Goal: Communication & Community: Answer question/provide support

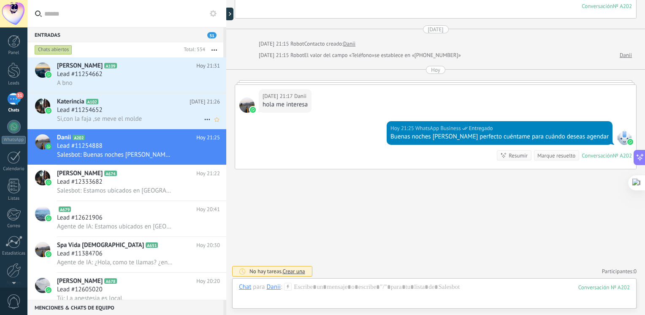
click at [155, 109] on div "Lead #11254652" at bounding box center [138, 110] width 163 height 8
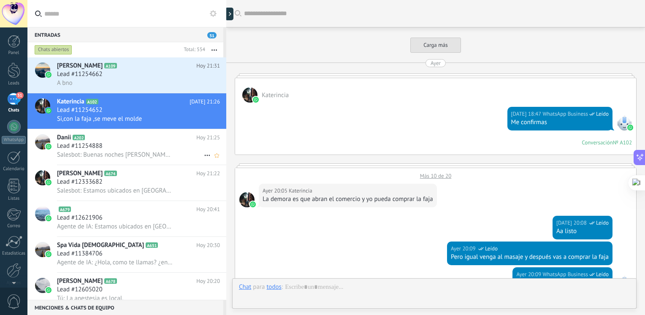
click at [131, 152] on span "Salesbot: Buenas noches [PERSON_NAME] perfecto cuéntame para cuándo deseas agen…" at bounding box center [115, 155] width 117 height 8
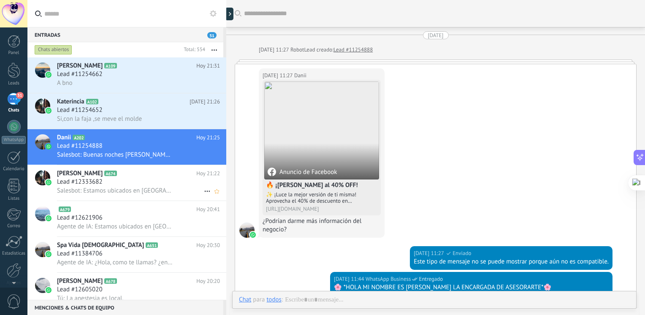
scroll to position [642, 0]
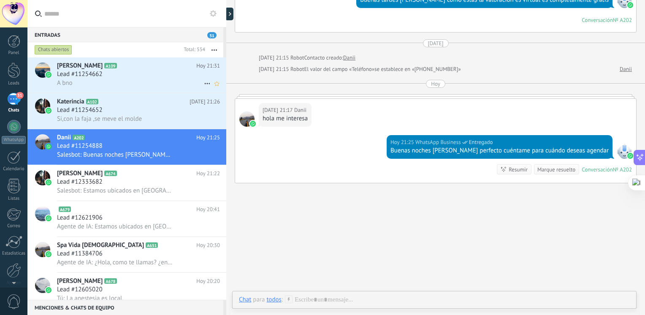
click at [178, 90] on div "[PERSON_NAME] A109 [DATE] 21:31 Lead #11254662 A bno" at bounding box center [141, 74] width 169 height 35
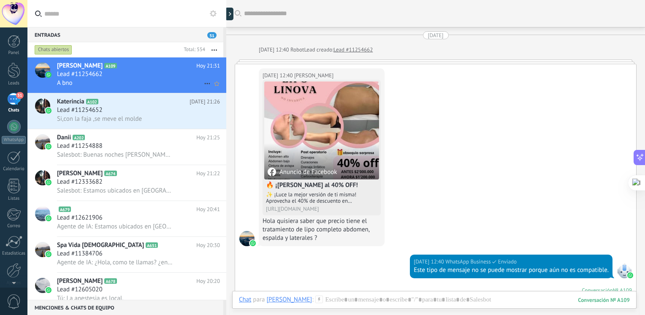
scroll to position [1338, 0]
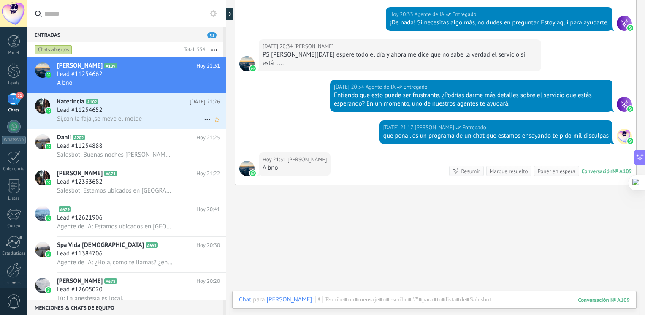
click at [152, 120] on div "Si,con la faja ,se meve el molde" at bounding box center [138, 118] width 163 height 9
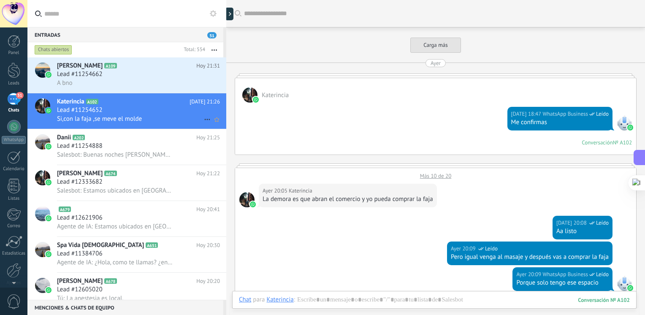
scroll to position [702, 0]
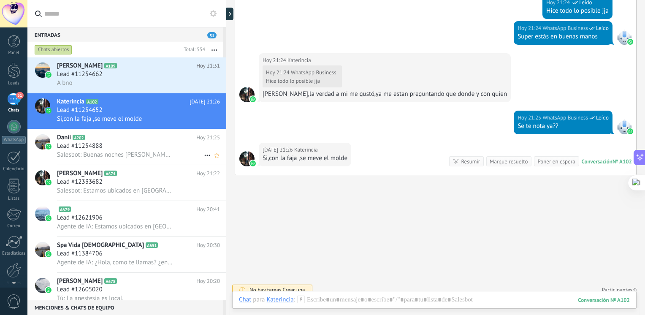
click at [108, 133] on div "Danii A202 [DATE] 21:25 Lead #11254888 Salesbot: Buenas noches [PERSON_NAME] cu…" at bounding box center [141, 146] width 169 height 35
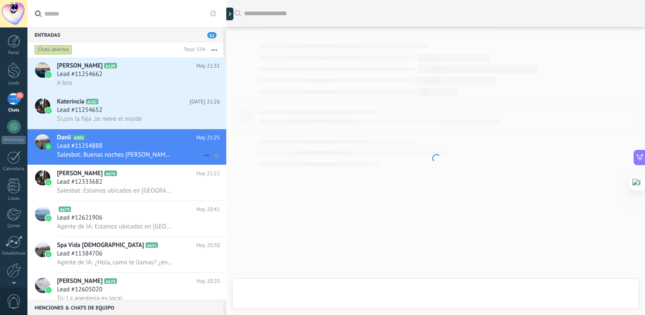
scroll to position [642, 0]
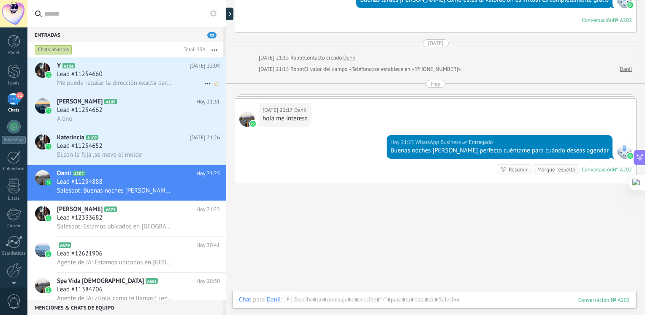
click at [133, 87] on span "Me puede regalar la dirección exacta para ir a la valoración me doy x vencida x…" at bounding box center [115, 83] width 117 height 8
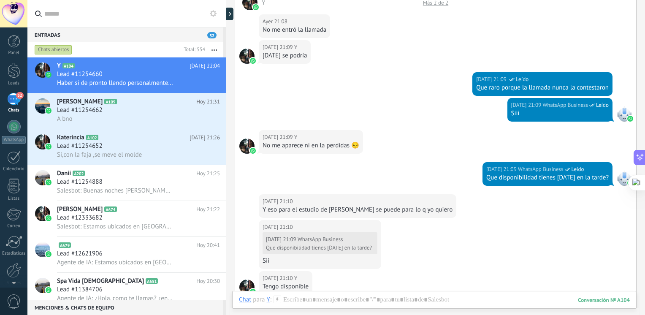
scroll to position [1342, 0]
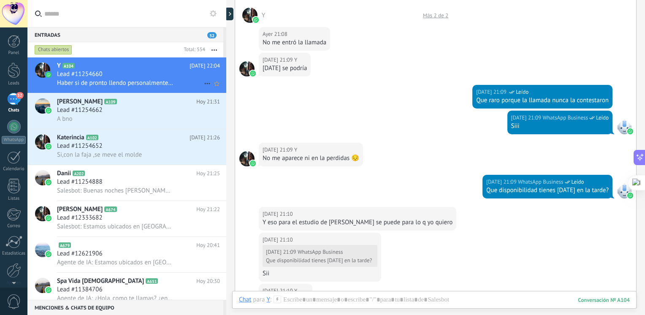
click at [148, 95] on div "[PERSON_NAME] A109 [DATE] 21:31 Lead #11254662 A bno" at bounding box center [141, 110] width 169 height 35
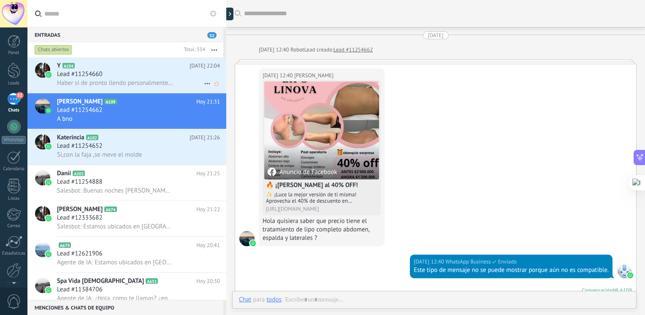
click at [117, 74] on div "Lead #11254660" at bounding box center [138, 74] width 163 height 8
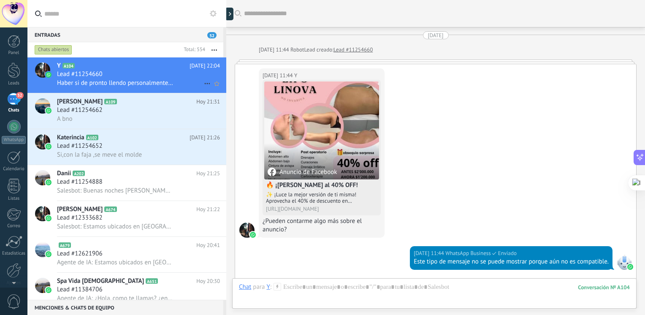
scroll to position [1633, 0]
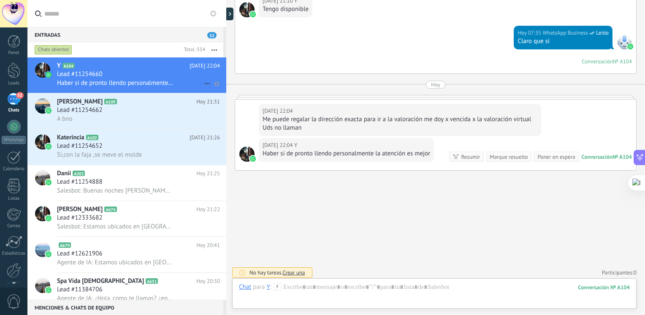
click at [122, 74] on div "Lead #11254660" at bounding box center [138, 74] width 163 height 8
click at [320, 288] on div at bounding box center [434, 295] width 391 height 25
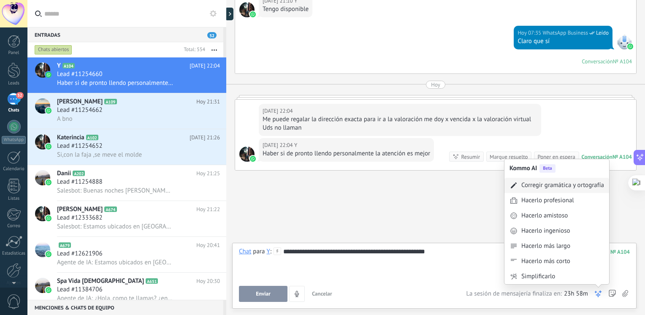
click at [576, 190] on div "Corregir gramática y ortografía" at bounding box center [563, 185] width 83 height 8
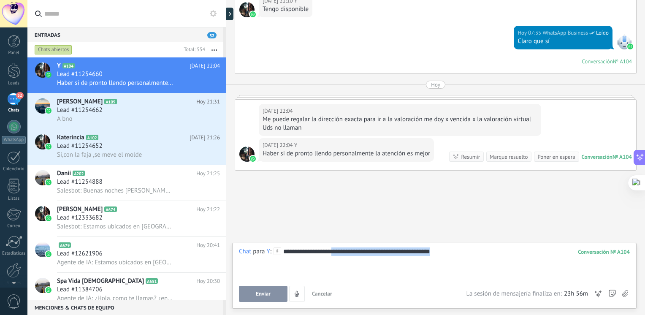
drag, startPoint x: 450, startPoint y: 255, endPoint x: 336, endPoint y: 267, distance: 114.2
click at [336, 267] on div "**********" at bounding box center [434, 264] width 391 height 32
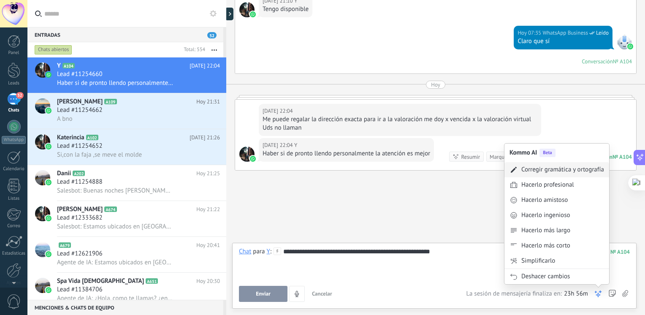
click at [571, 175] on div "Corregir gramática y ortografía" at bounding box center [557, 169] width 105 height 15
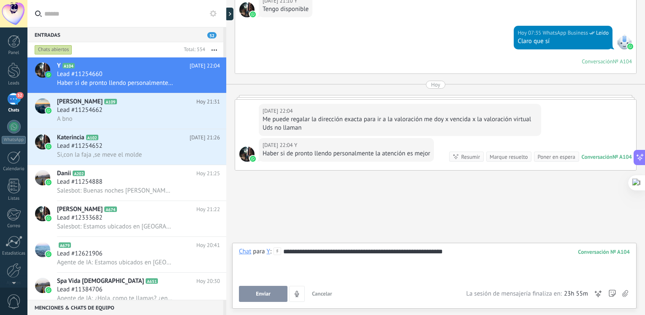
click at [454, 254] on div "**********" at bounding box center [434, 264] width 391 height 32
click at [278, 297] on button "Enviar" at bounding box center [263, 294] width 49 height 16
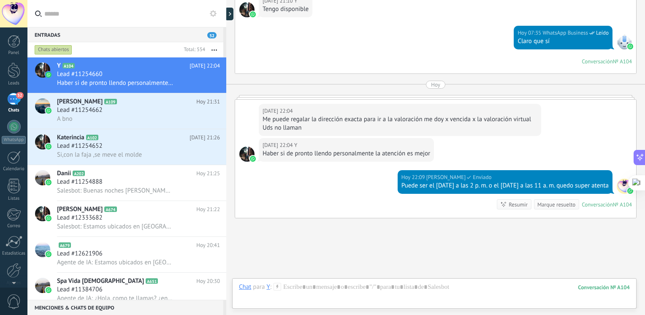
scroll to position [1680, 0]
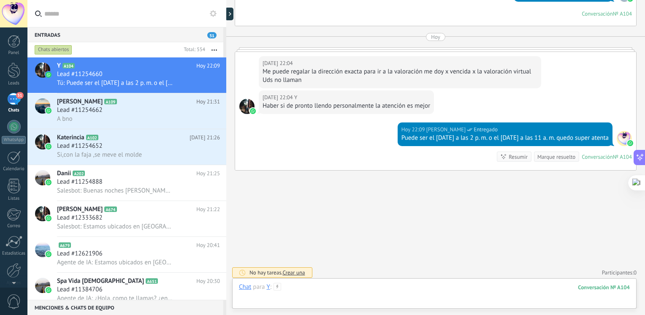
click at [335, 294] on div at bounding box center [434, 295] width 391 height 25
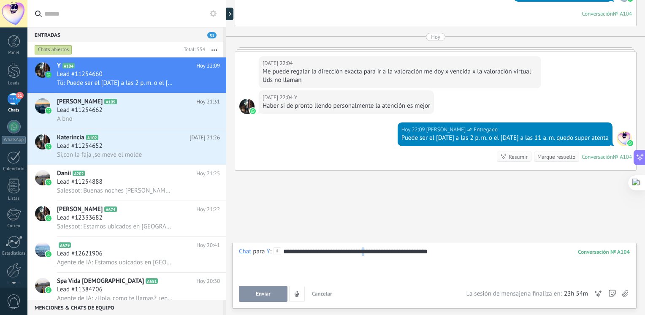
click at [366, 251] on div "**********" at bounding box center [434, 264] width 391 height 32
click at [475, 248] on div "**********" at bounding box center [434, 264] width 391 height 32
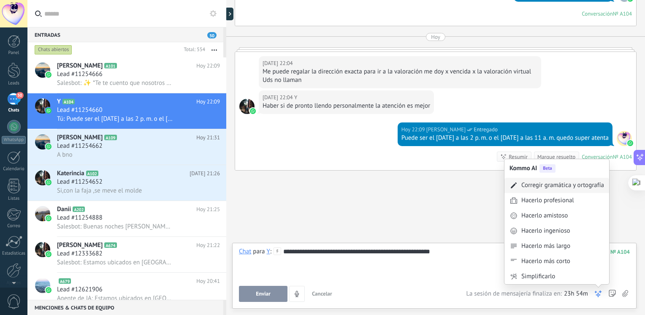
click at [569, 185] on div "Corregir gramática y ortografía" at bounding box center [563, 185] width 83 height 8
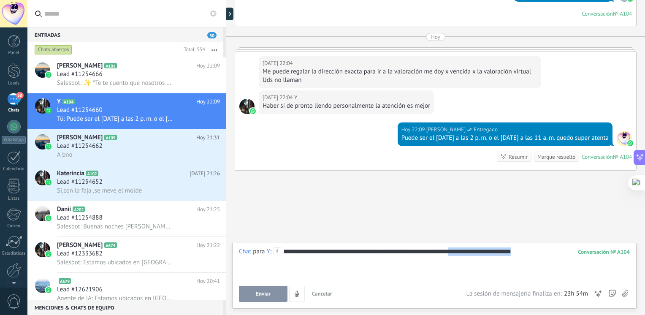
drag, startPoint x: 524, startPoint y: 248, endPoint x: 458, endPoint y: 256, distance: 65.9
click at [458, 256] on div "**********" at bounding box center [434, 264] width 391 height 32
click at [419, 251] on div "**********" at bounding box center [434, 264] width 391 height 32
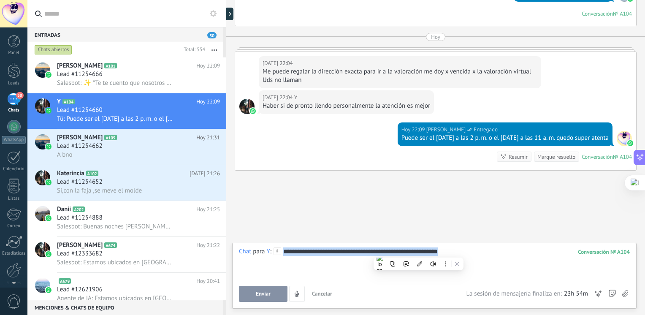
click at [419, 251] on div "**********" at bounding box center [434, 264] width 391 height 32
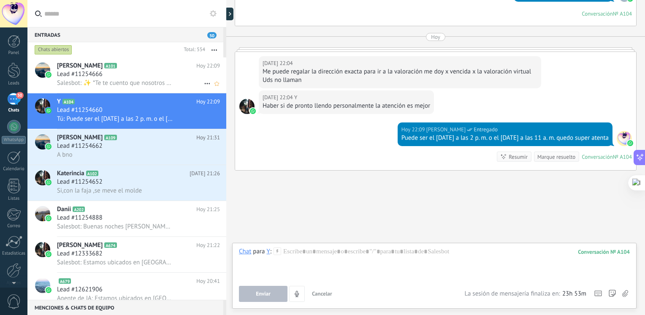
click at [103, 77] on h3 "Lead #11254666" at bounding box center [82, 74] width 50 height 8
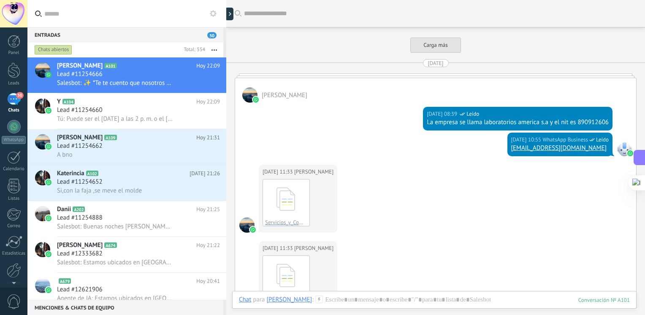
scroll to position [2589, 0]
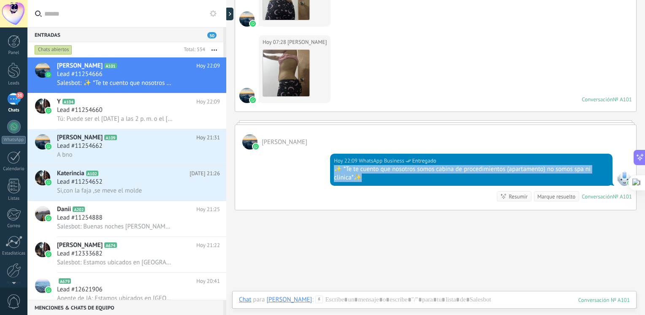
drag, startPoint x: 360, startPoint y: 172, endPoint x: 331, endPoint y: 158, distance: 32.3
click at [331, 158] on div "[DATE] 22:09 WhatsApp Business Entregado ✨ *Te te cuento que nosotros somos cab…" at bounding box center [471, 170] width 283 height 32
copy div "✨ *Te te cuento que nosotros somos cabina de procedimientos (apartamento) no so…"
click at [153, 106] on h2 "Y A104" at bounding box center [126, 102] width 139 height 8
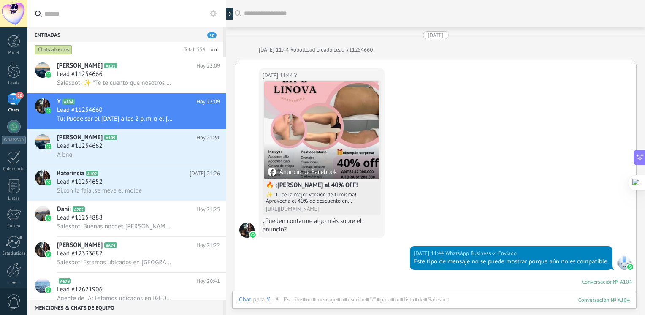
scroll to position [1666, 0]
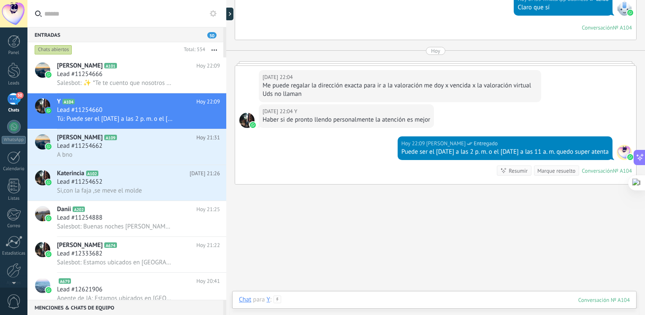
click at [373, 300] on div at bounding box center [434, 308] width 391 height 25
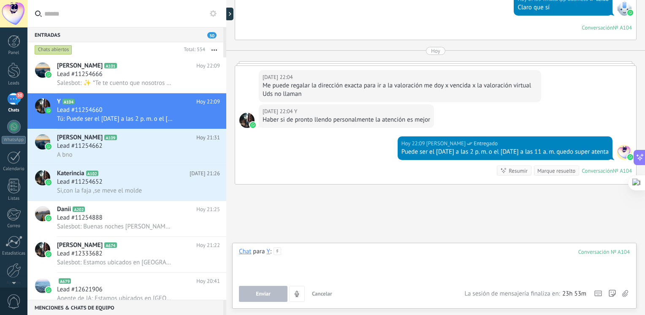
paste div
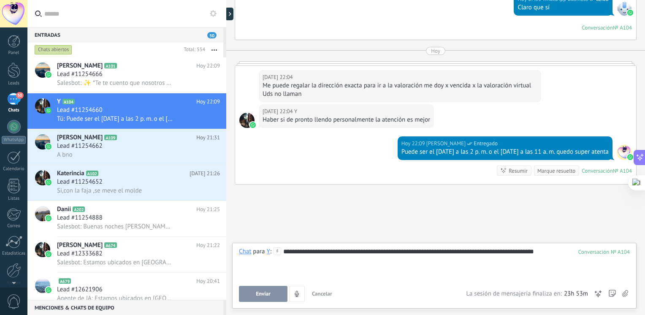
click at [257, 290] on button "Enviar" at bounding box center [263, 294] width 49 height 16
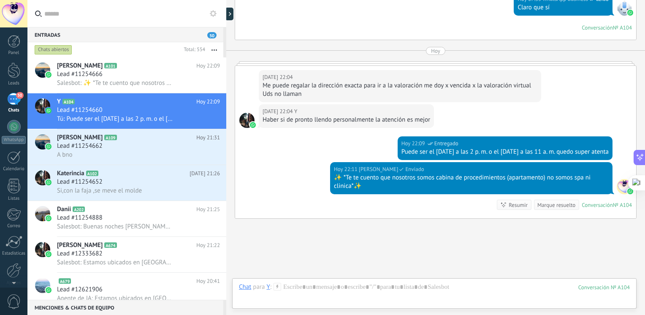
scroll to position [1715, 0]
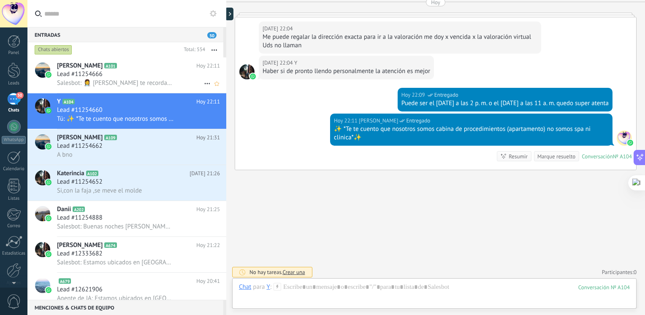
click at [152, 79] on div "Lead #11254666" at bounding box center [138, 74] width 163 height 8
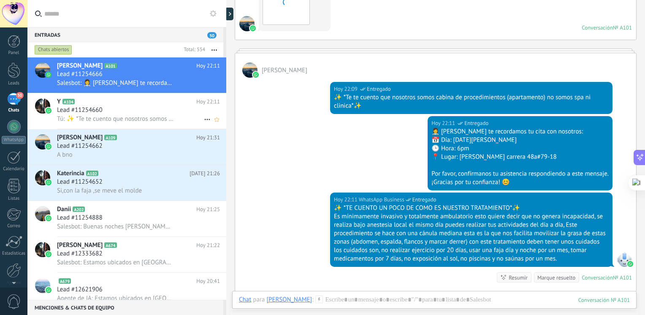
scroll to position [2714, 0]
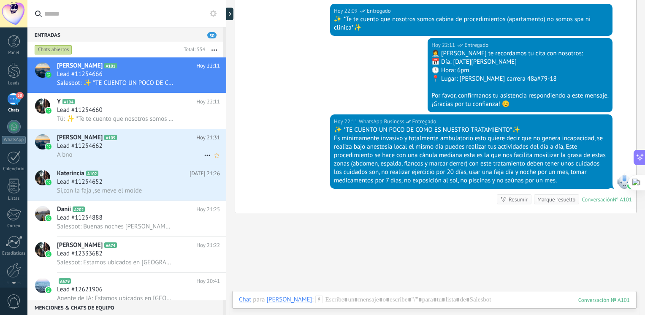
click at [100, 146] on span "Lead #11254662" at bounding box center [80, 146] width 46 height 8
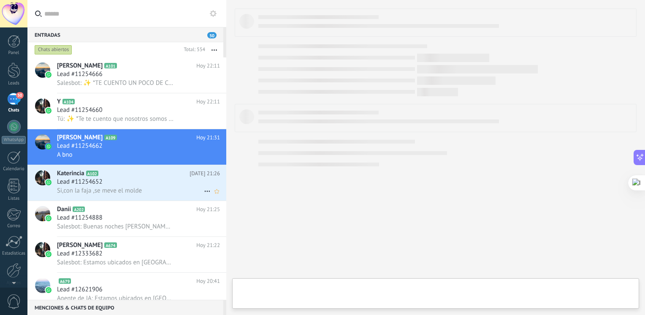
click at [98, 189] on span "Si,con la faja ,se meve el molde" at bounding box center [99, 191] width 85 height 8
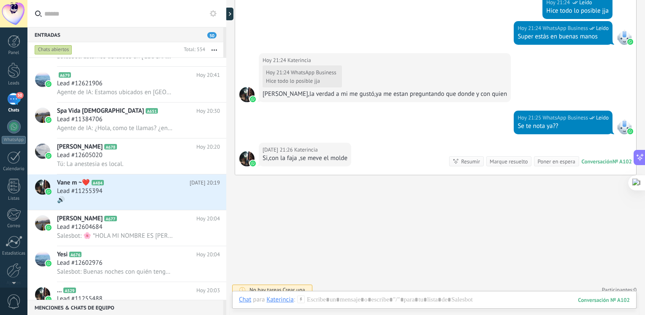
scroll to position [235, 0]
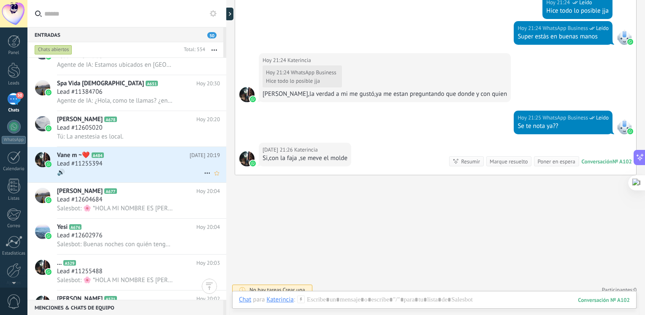
click at [159, 167] on div "Lead #11255394" at bounding box center [138, 164] width 163 height 8
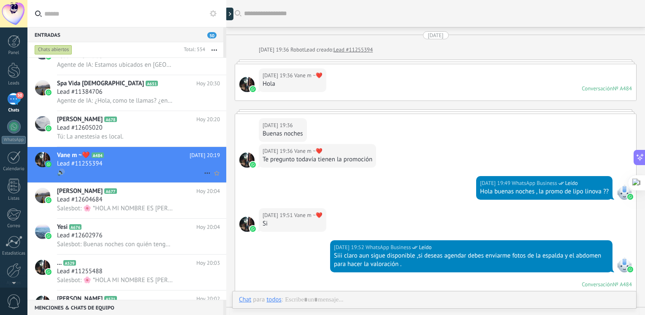
scroll to position [536, 0]
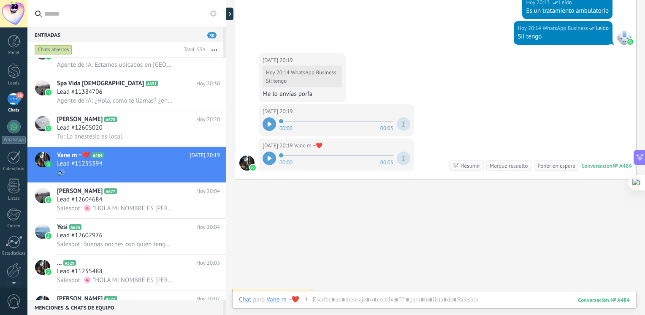
click at [273, 121] on div at bounding box center [270, 124] width 14 height 14
click at [395, 294] on div "Chat Correo Nota Tarea Chat para Vane m ~❤️ : 484 Enviar Cancelar Rastrear clic…" at bounding box center [434, 306] width 405 height 30
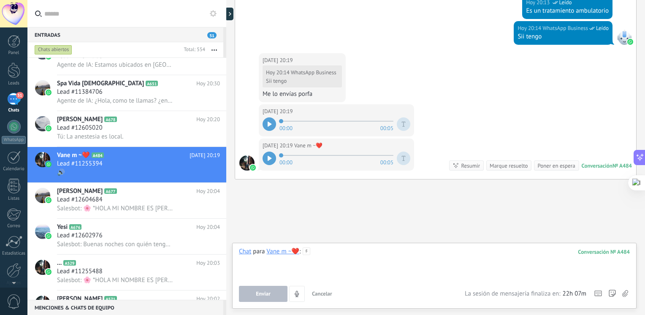
click at [372, 259] on div at bounding box center [434, 264] width 391 height 32
click at [127, 209] on span "Salesbot: 🌸 *HOLA MI NOMBRE ES [PERSON_NAME] LA ENCARGADA DE ASESORARTE*🌸 ✨Trat…" at bounding box center [115, 208] width 117 height 8
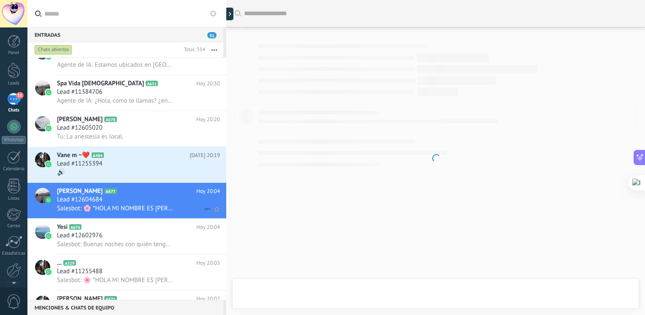
scroll to position [286, 0]
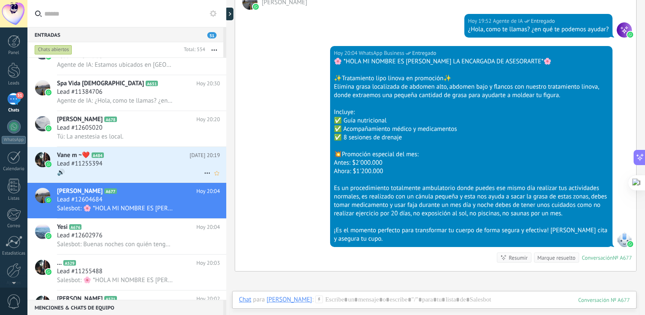
click at [145, 168] on div "Lead #11255394" at bounding box center [138, 164] width 163 height 8
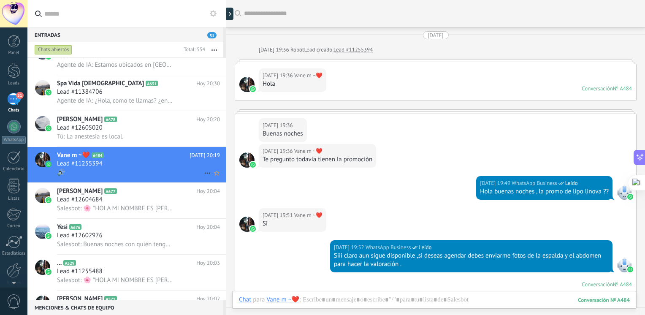
scroll to position [536, 0]
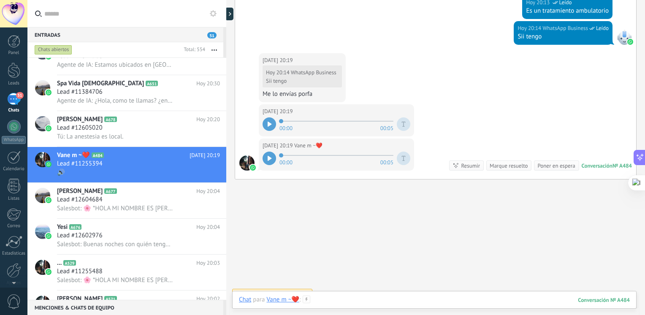
click at [329, 298] on div at bounding box center [434, 308] width 391 height 25
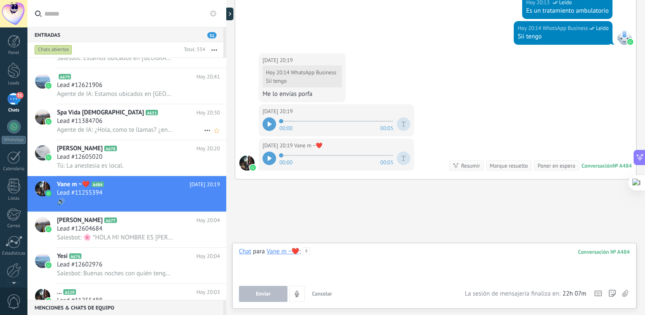
scroll to position [252, 0]
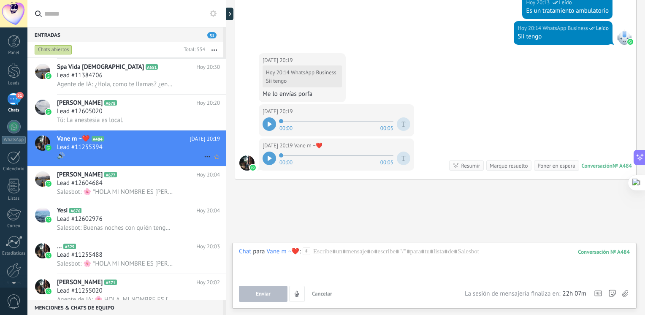
click at [183, 140] on h2 "Vane m ~❤️ A484" at bounding box center [123, 139] width 133 height 8
click at [371, 261] on div at bounding box center [434, 264] width 391 height 32
click at [625, 293] on icon at bounding box center [626, 293] width 6 height 7
click at [0, 0] on input "file" at bounding box center [0, 0] width 0 height 0
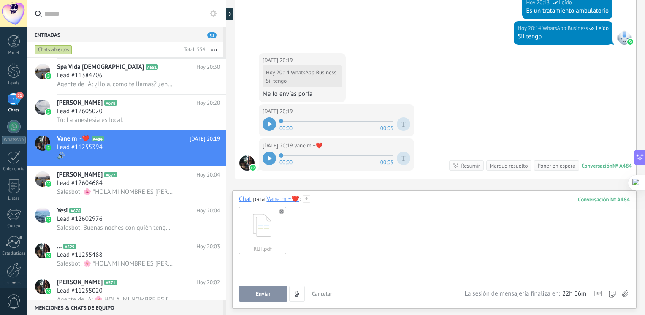
click at [330, 261] on div at bounding box center [434, 273] width 391 height 32
type input "*"
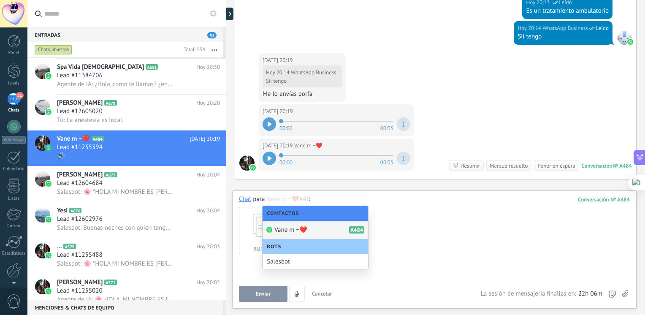
click at [326, 225] on div "Vane m ~❤️ A484" at bounding box center [316, 230] width 106 height 19
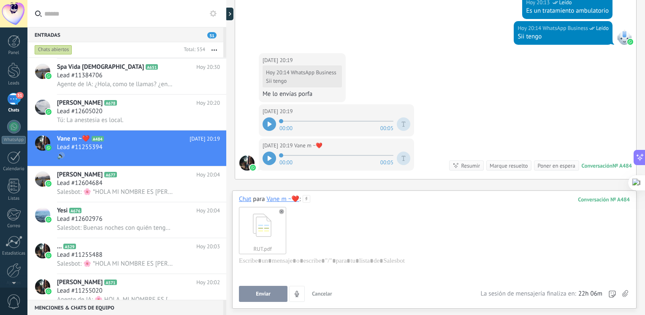
click at [343, 197] on div "Chat para Vane m ~❤️ : 484 RUT.pdf" at bounding box center [434, 237] width 391 height 84
click at [313, 265] on div at bounding box center [433, 273] width 389 height 32
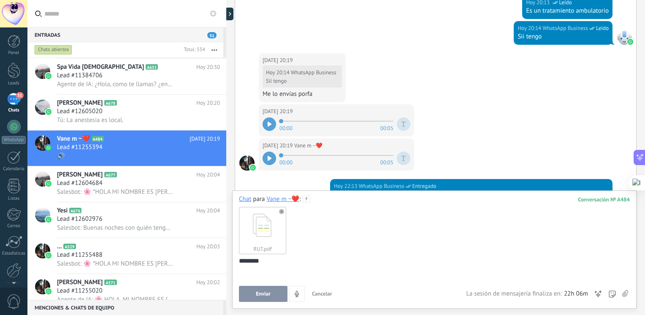
scroll to position [610, 0]
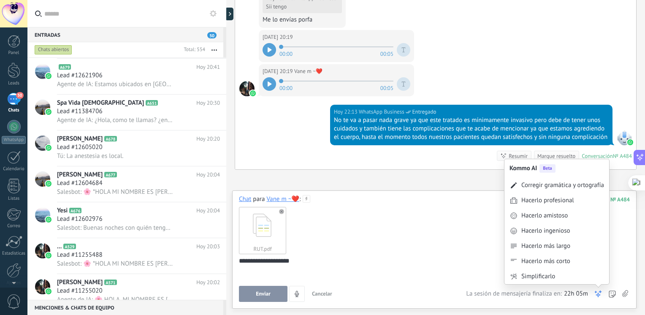
click at [597, 297] on icon at bounding box center [598, 294] width 8 height 8
click at [561, 186] on div "Corregir gramática y ortografía" at bounding box center [563, 185] width 83 height 8
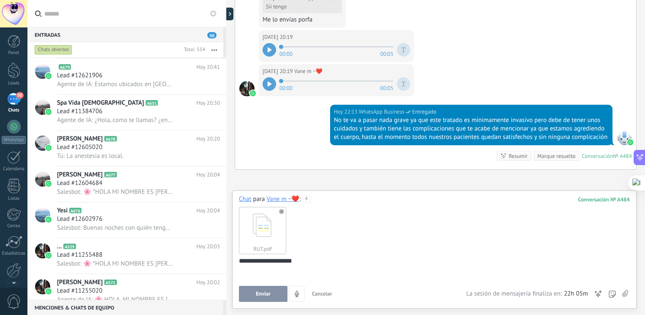
click at [284, 291] on button "Enviar" at bounding box center [263, 294] width 49 height 16
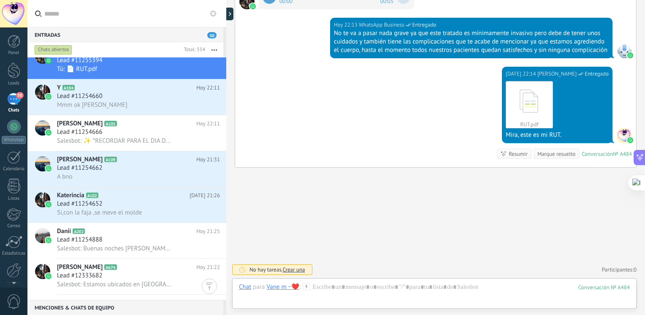
scroll to position [0, 0]
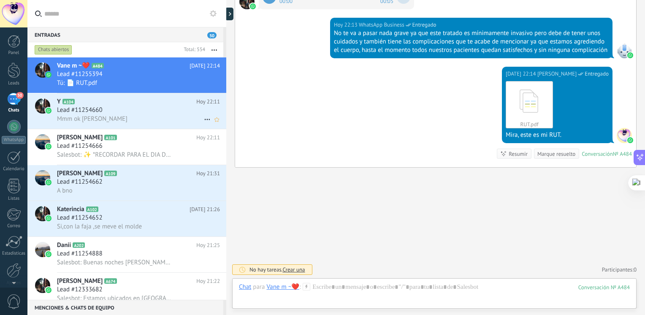
click at [101, 99] on h2 "Y A104" at bounding box center [126, 102] width 139 height 8
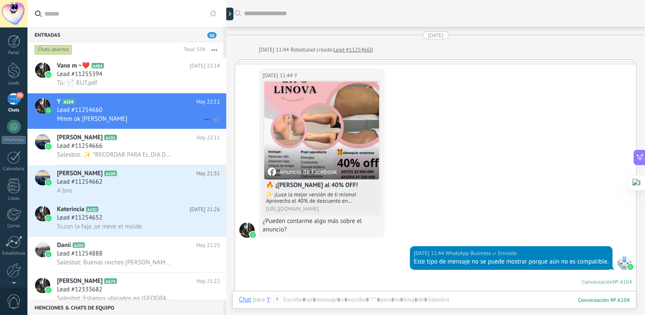
scroll to position [1725, 0]
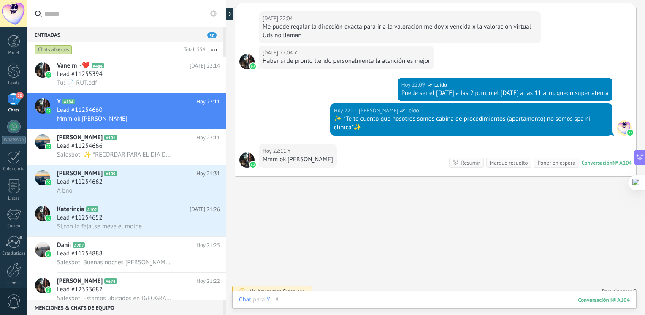
click at [321, 298] on div at bounding box center [434, 308] width 391 height 25
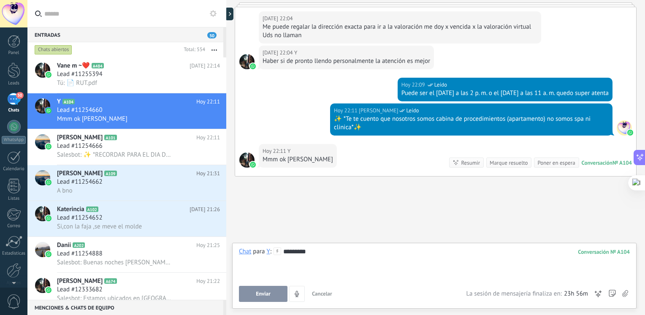
click at [264, 291] on span "Enviar" at bounding box center [263, 294] width 15 height 6
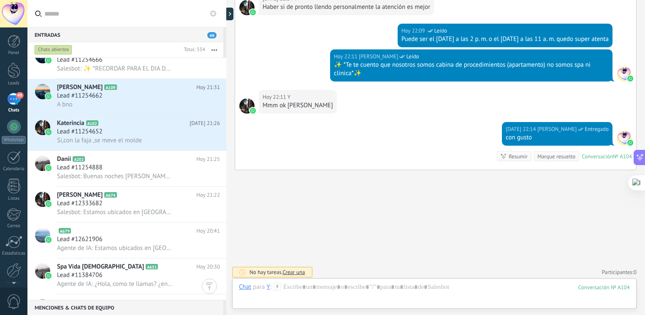
scroll to position [0, 0]
